Goal: Use online tool/utility: Utilize a website feature to perform a specific function

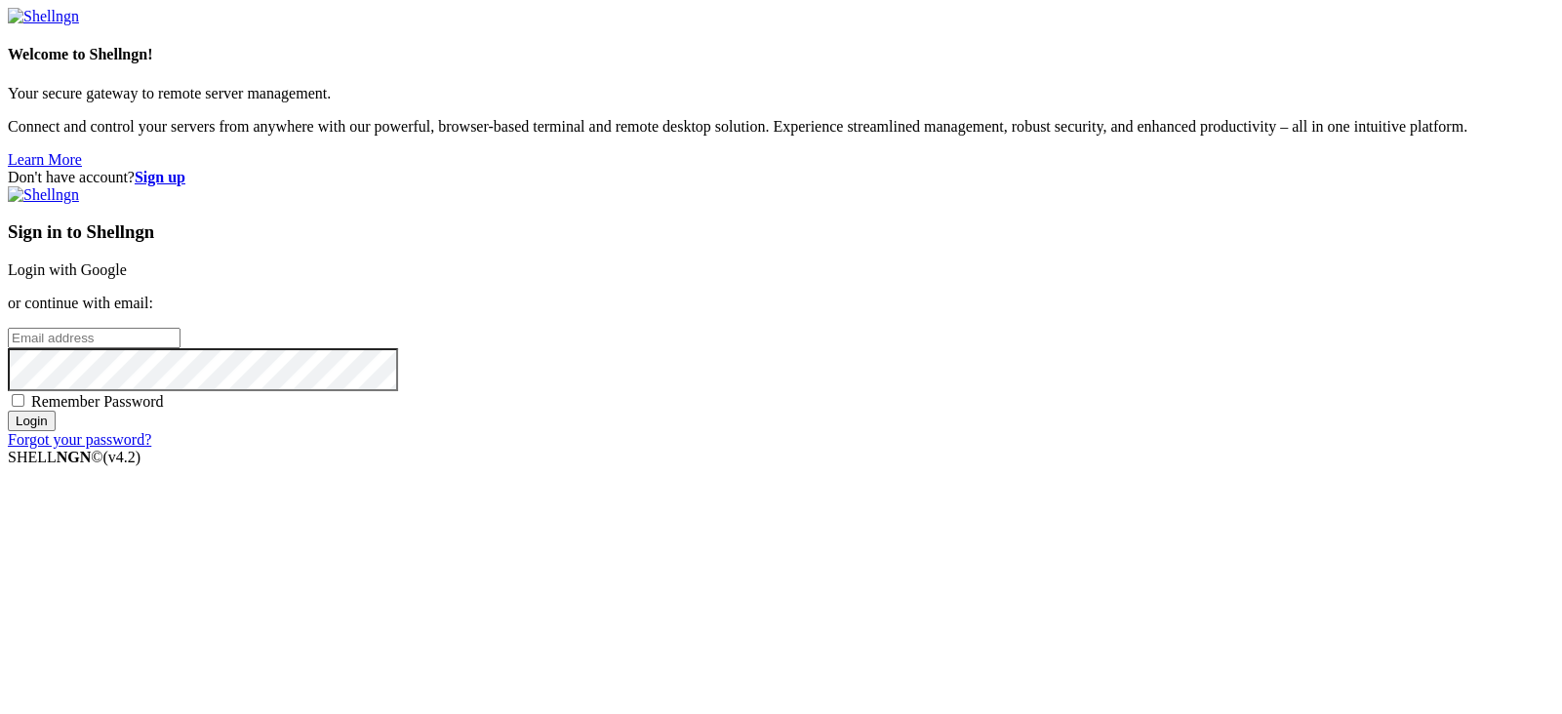
type input "[EMAIL_ADDRESS][DOMAIN_NAME]"
click at [127, 262] on link "Login with Google" at bounding box center [67, 270] width 119 height 17
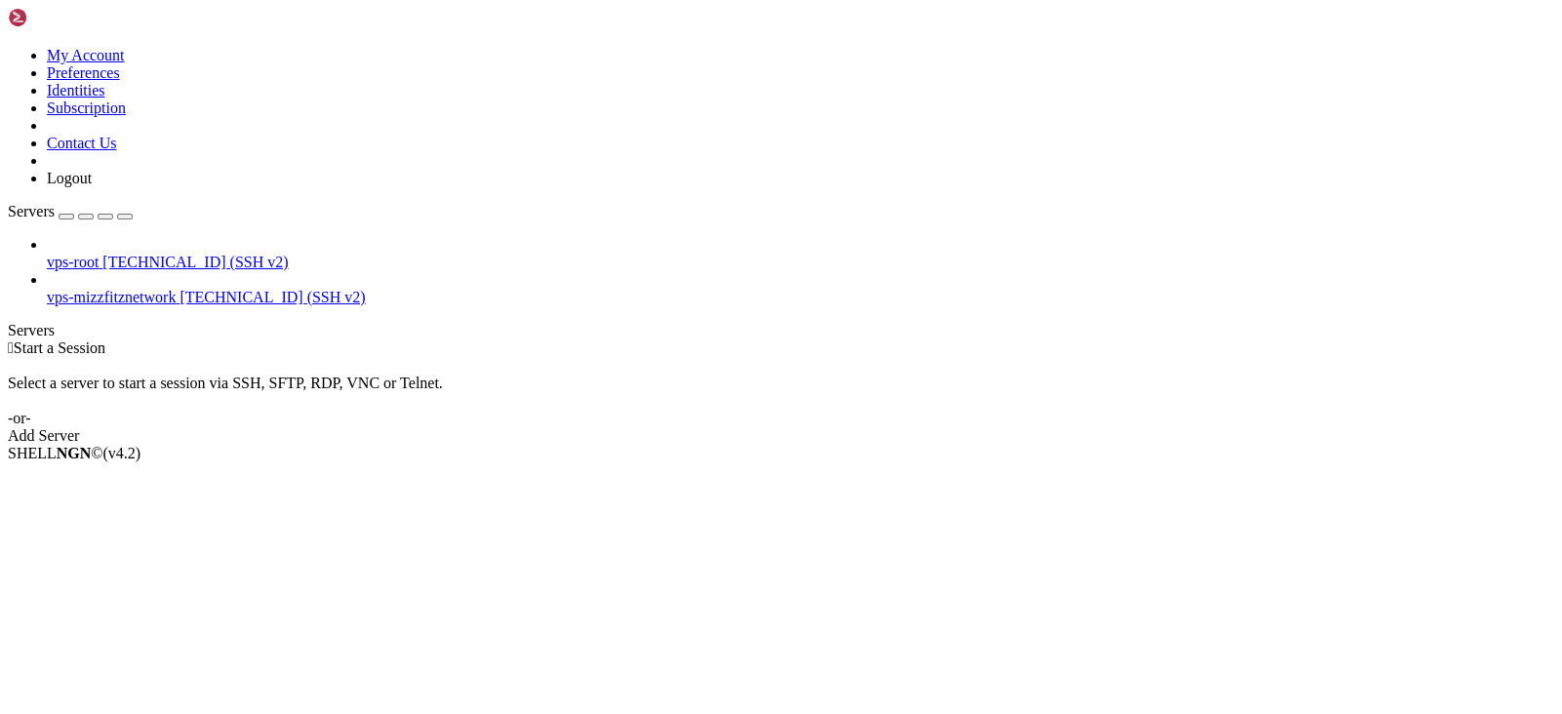
drag, startPoint x: 0, startPoint y: 385, endPoint x: 32, endPoint y: 381, distance: 32.6
click at [8, 306] on div "vps-root [TECHNICAL_ID] (SSH v2) vps-mizzfitznetwork [TECHNICAL_ID] (SSH v2)" at bounding box center [781, 271] width 1547 height 70
drag, startPoint x: 191, startPoint y: 135, endPoint x: 659, endPoint y: 151, distance: 467.8
click at [191, 478] on li "Connect" at bounding box center [136, 487] width 178 height 18
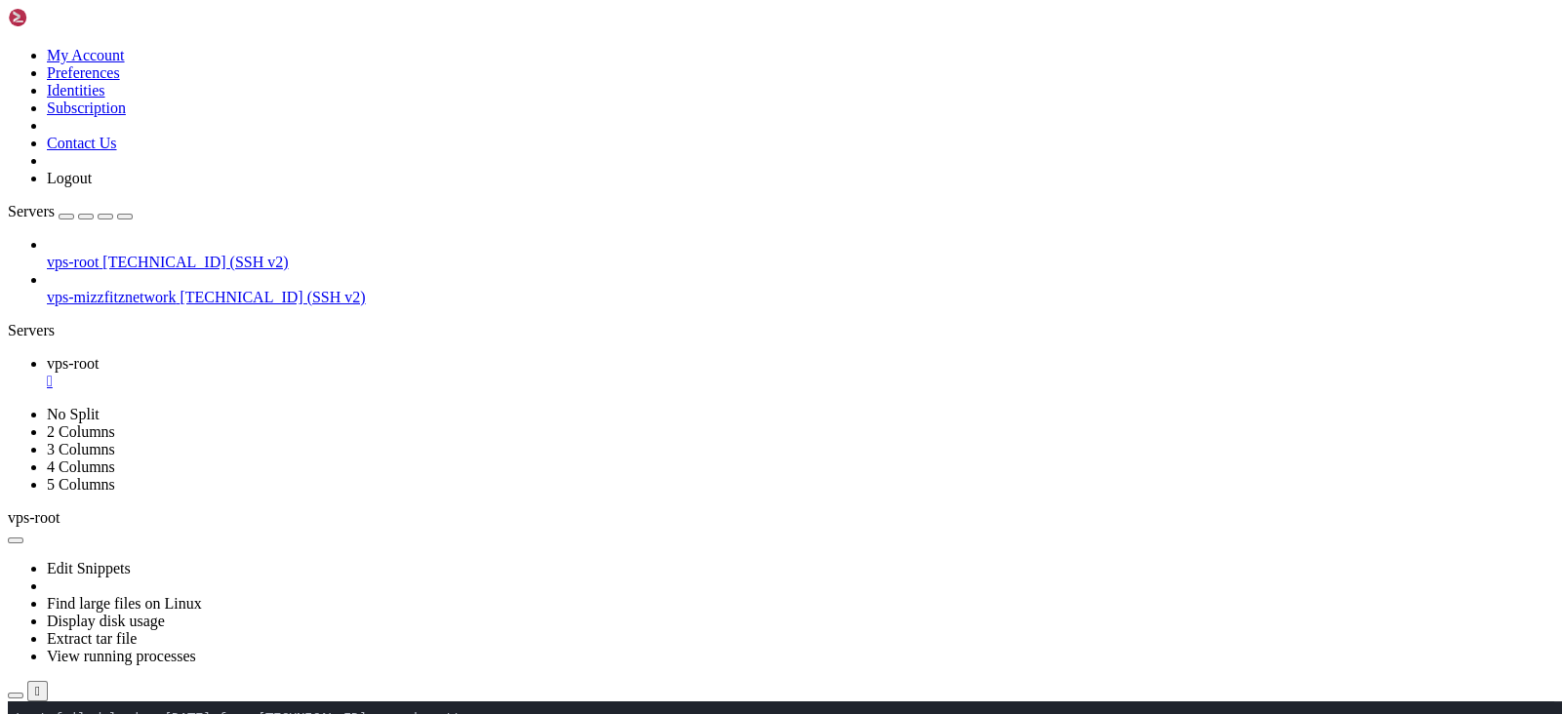
drag, startPoint x: 470, startPoint y: 1005, endPoint x: 1216, endPoint y: 958, distance: 747.1
drag, startPoint x: 1167, startPoint y: 1191, endPoint x: 590, endPoint y: 1172, distance: 577.1
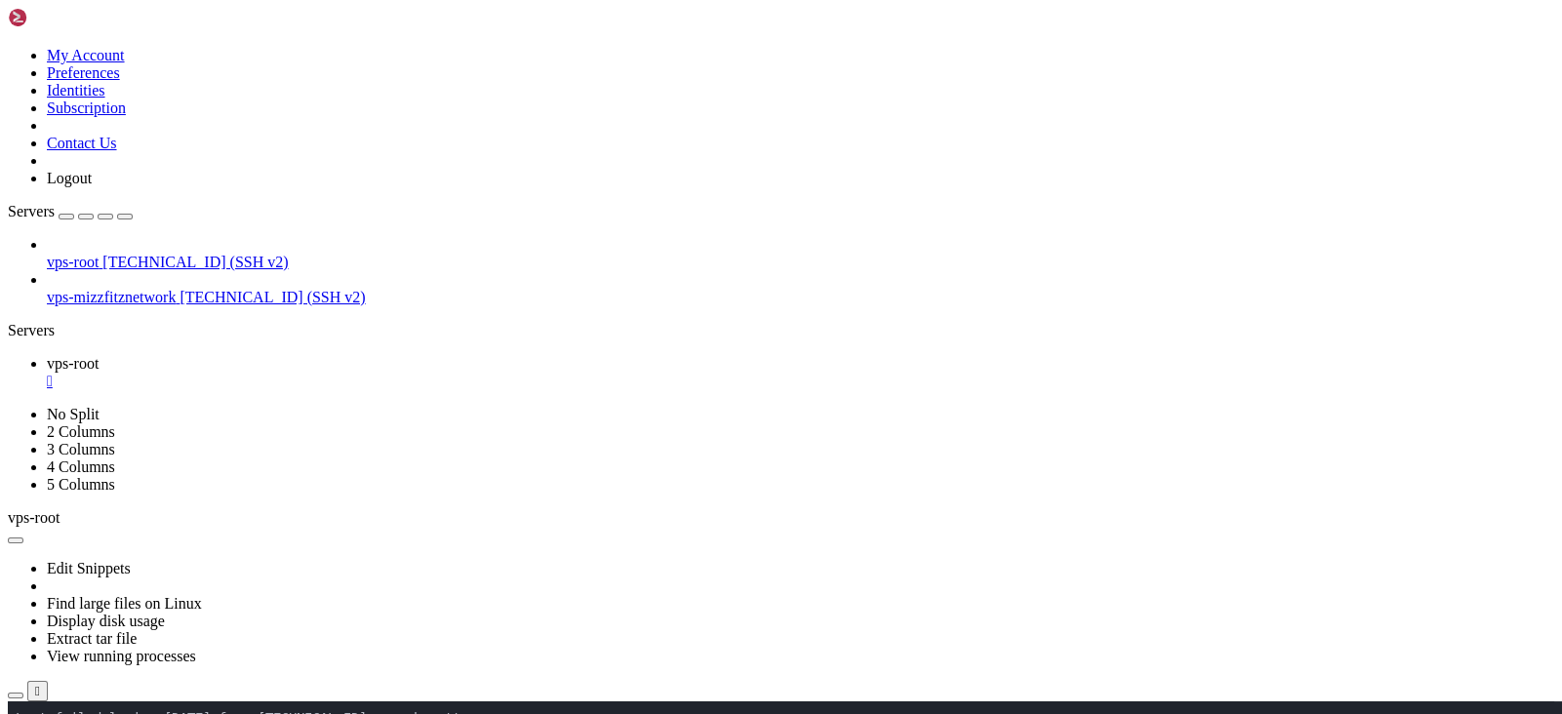
drag, startPoint x: 1183, startPoint y: 1191, endPoint x: 711, endPoint y: 1115, distance: 477.5
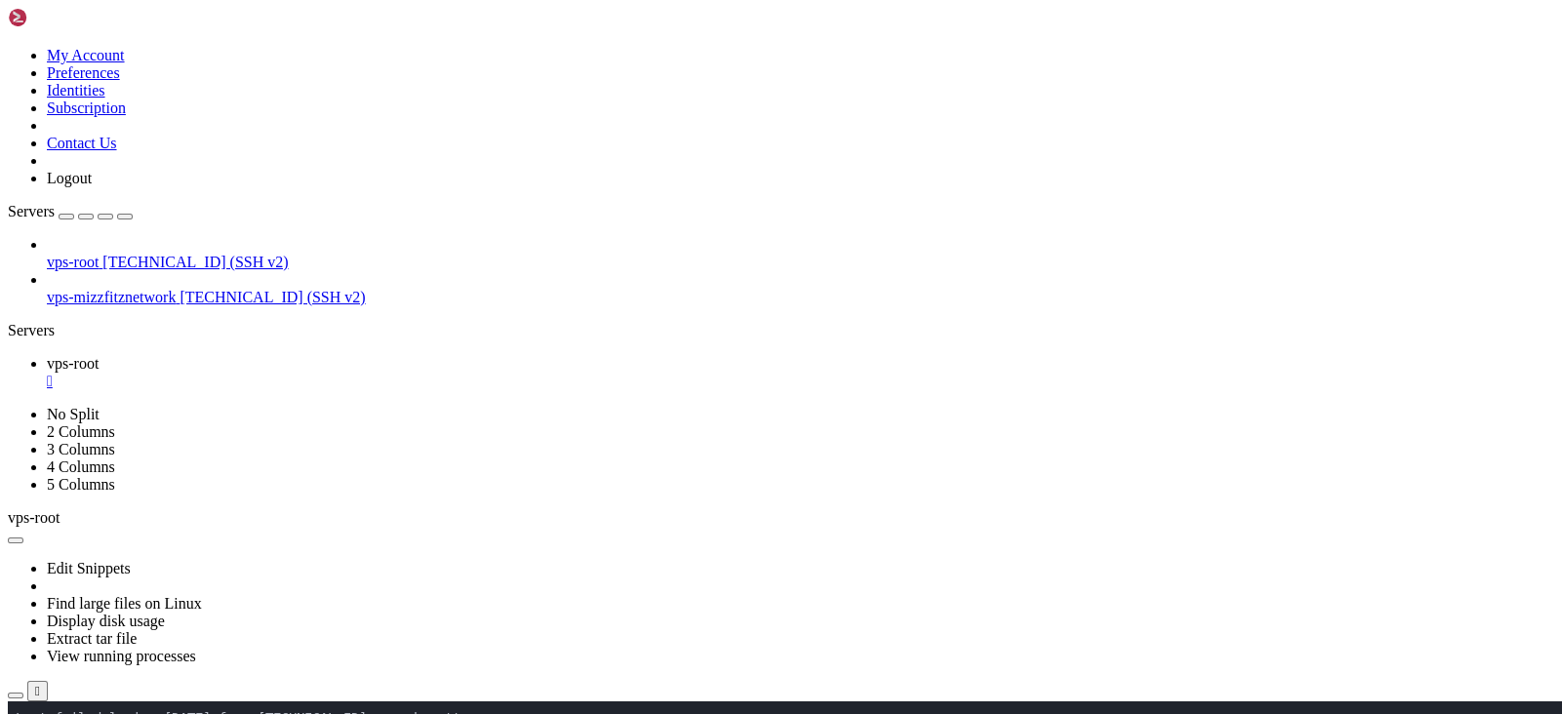
drag, startPoint x: 1128, startPoint y: 1075, endPoint x: 1115, endPoint y: 1067, distance: 15.4
drag, startPoint x: 371, startPoint y: 883, endPoint x: 51, endPoint y: 880, distance: 320.1
copy span "/usr/local/centovacast/sbin/uninstall"
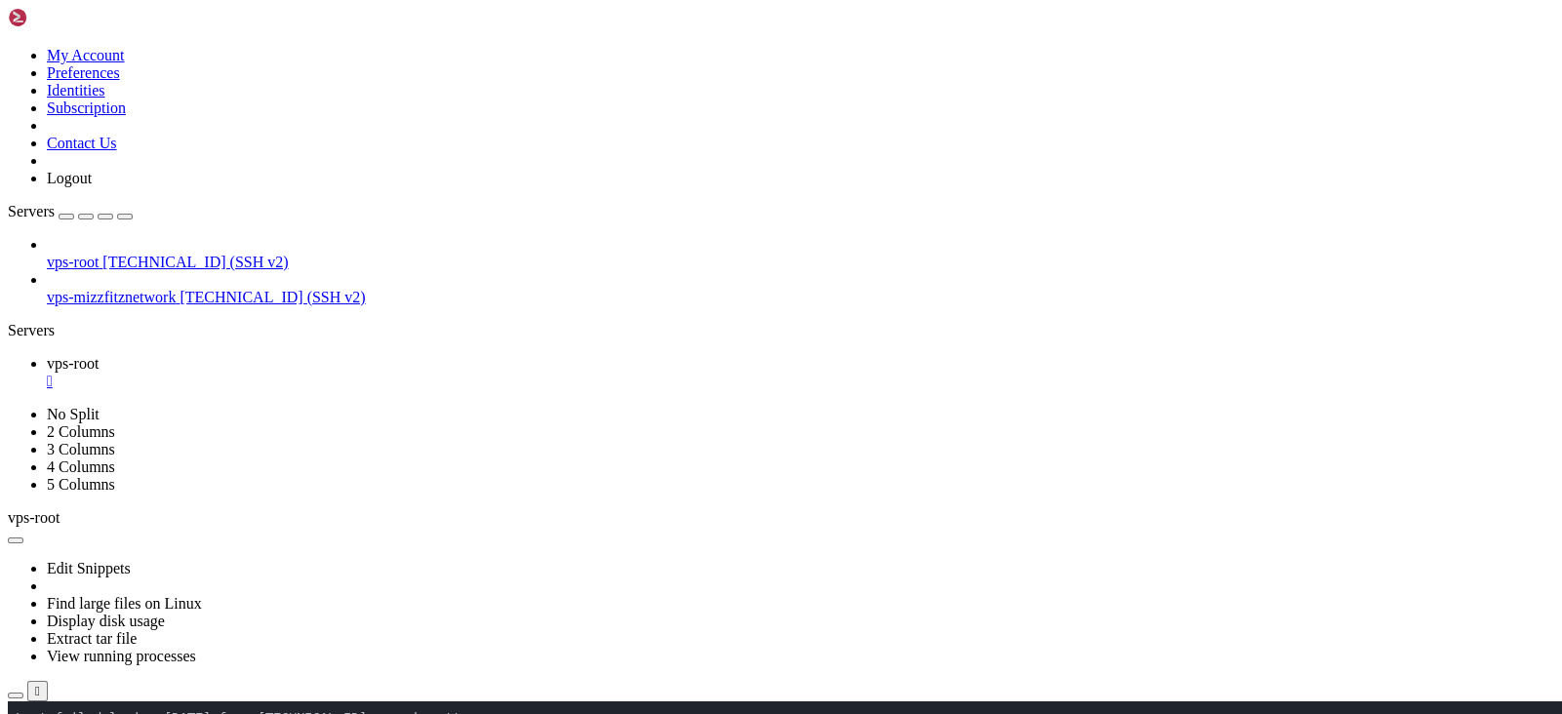
drag, startPoint x: 408, startPoint y: 1102, endPoint x: 157, endPoint y: 1102, distance: 250.8
drag, startPoint x: 216, startPoint y: 1101, endPoint x: 920, endPoint y: 1114, distance: 704.7
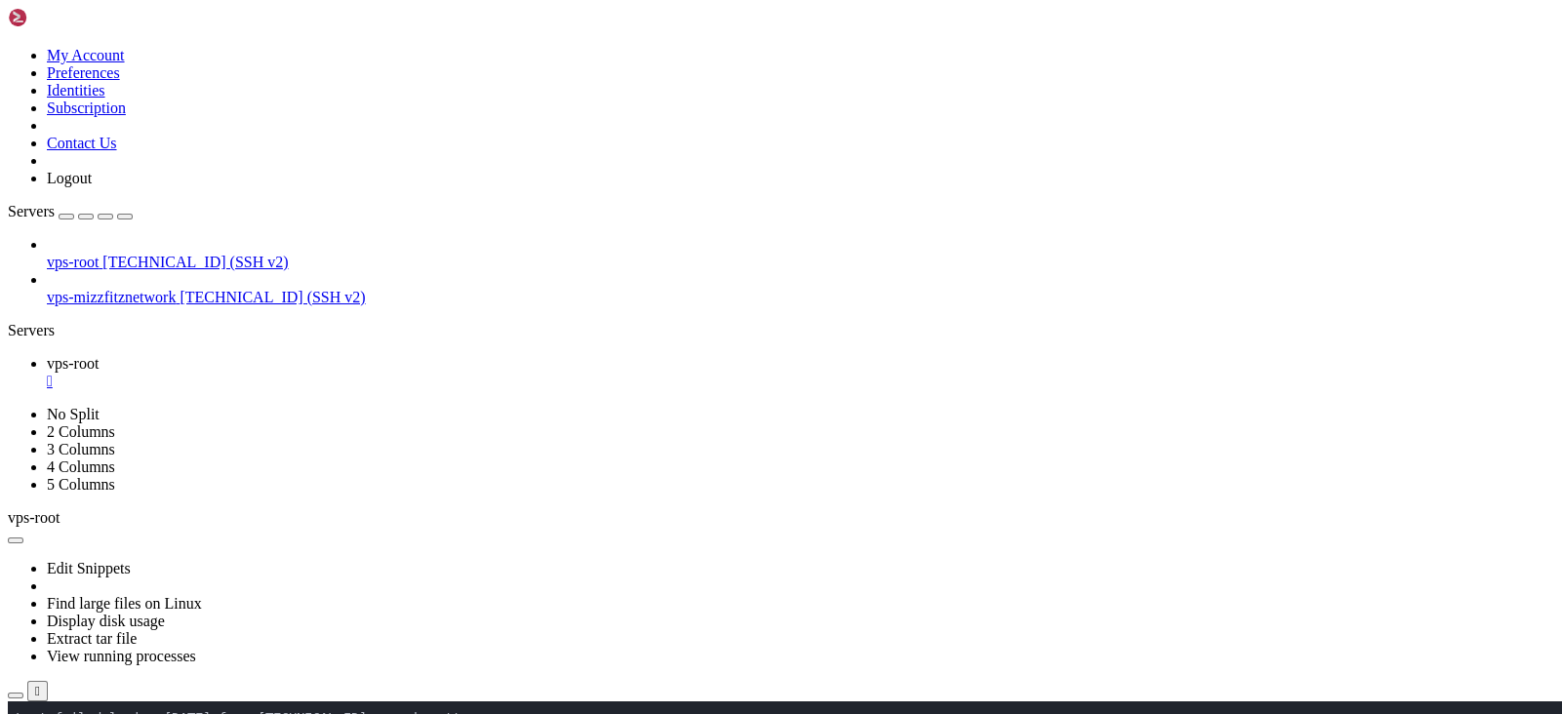
drag, startPoint x: 919, startPoint y: 1027, endPoint x: 577, endPoint y: 1115, distance: 353.9
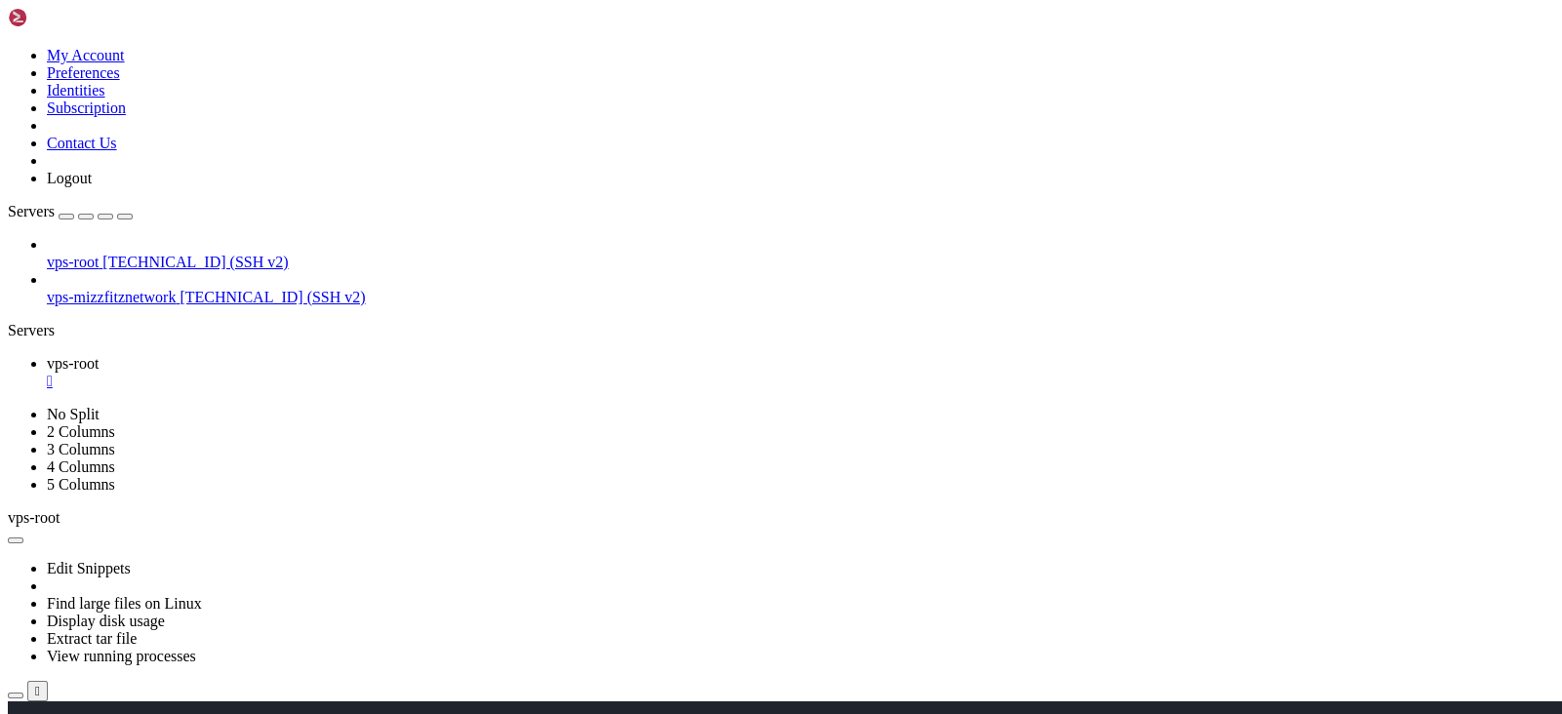
click at [350, 373] on div "" at bounding box center [801, 382] width 1508 height 18
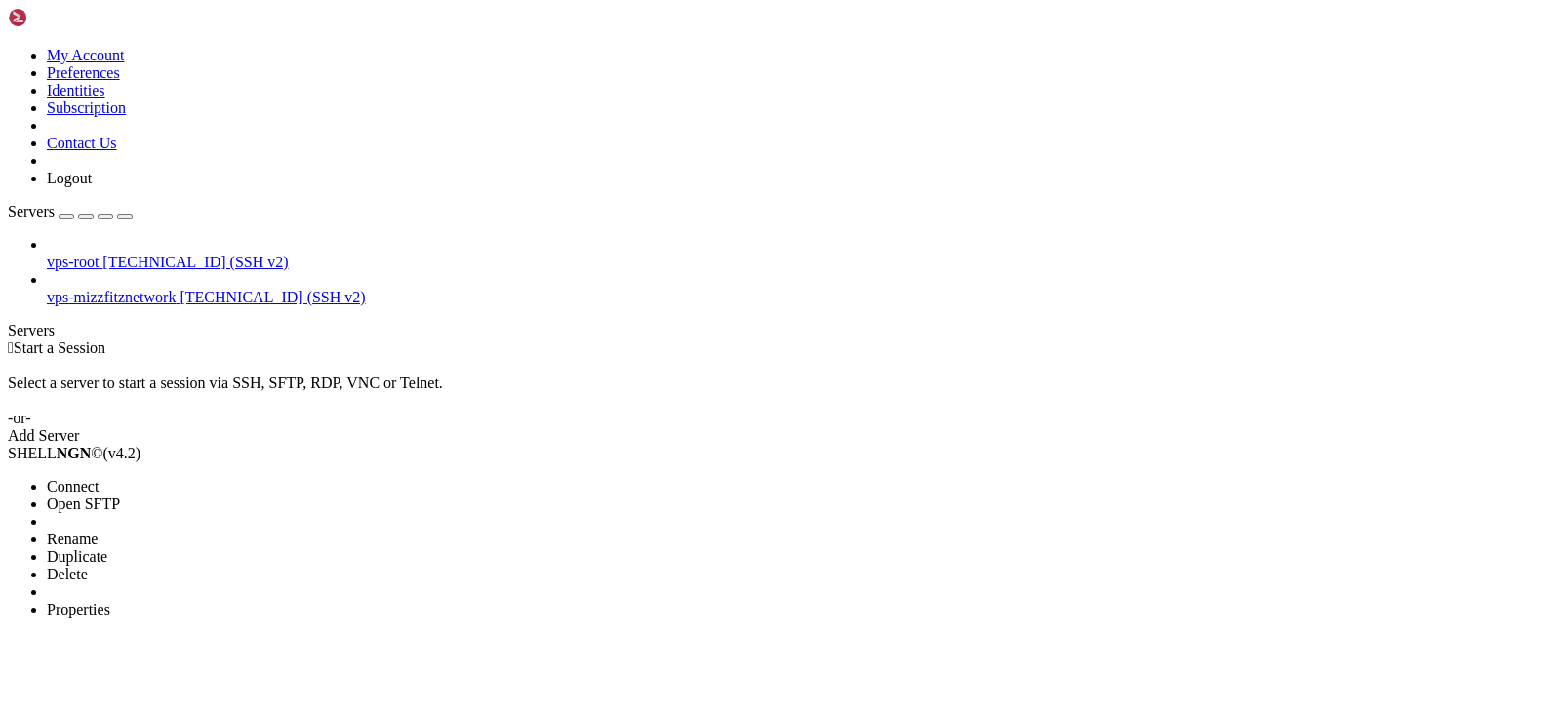
click at [224, 478] on li "Connect" at bounding box center [136, 487] width 178 height 18
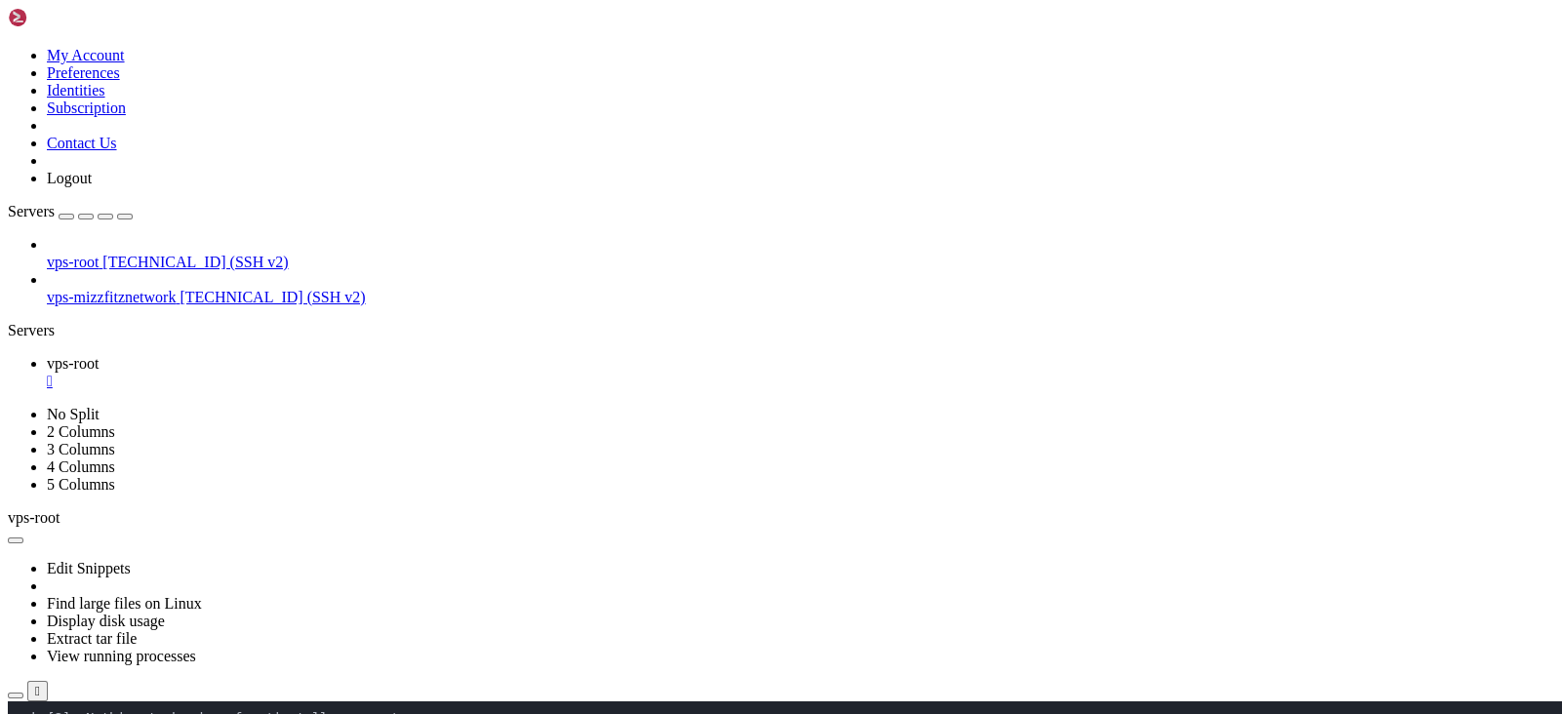
scroll to position [21378, 0]
click at [355, 355] on link "vps-root " at bounding box center [801, 372] width 1508 height 35
click at [347, 373] on div "" at bounding box center [801, 382] width 1508 height 18
